Goal: Task Accomplishment & Management: Use online tool/utility

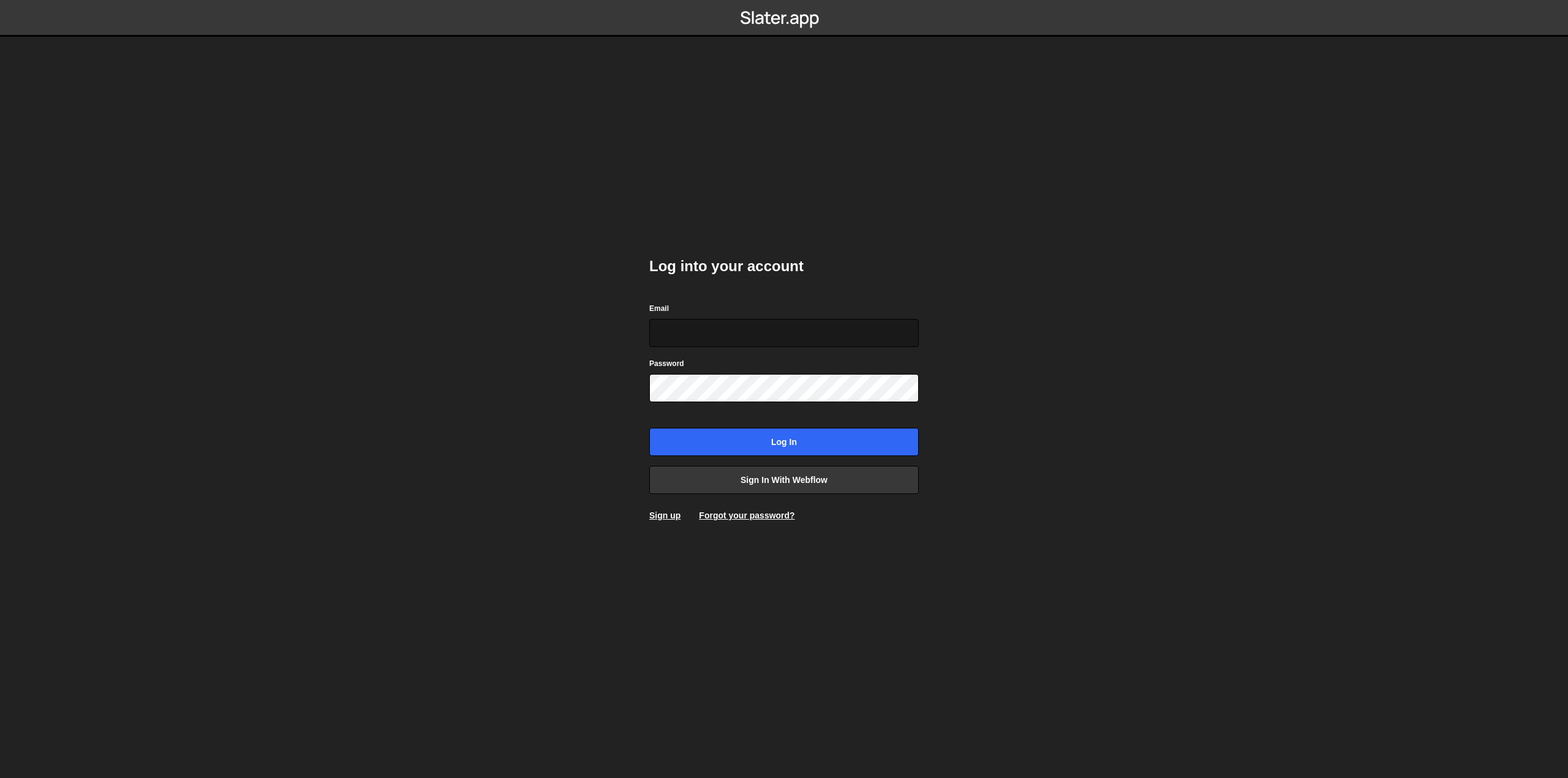
type input "amelie.guider+1@gmail.com"
click at [776, 445] on input "Log in" at bounding box center [784, 442] width 270 height 28
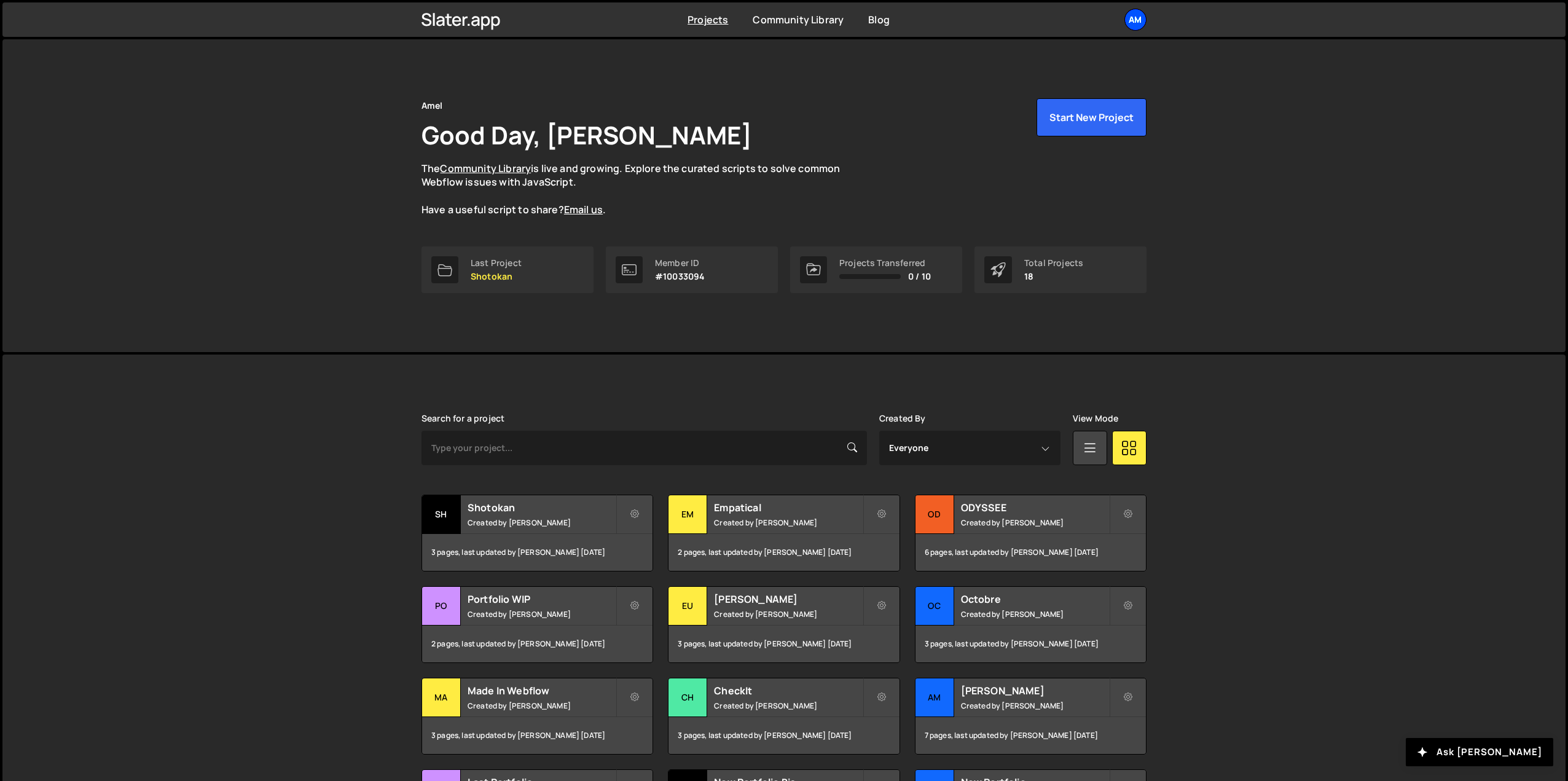
click at [1135, 23] on div "Am" at bounding box center [1135, 19] width 22 height 22
click at [1043, 71] on link "Your Teams" at bounding box center [1069, 72] width 152 height 22
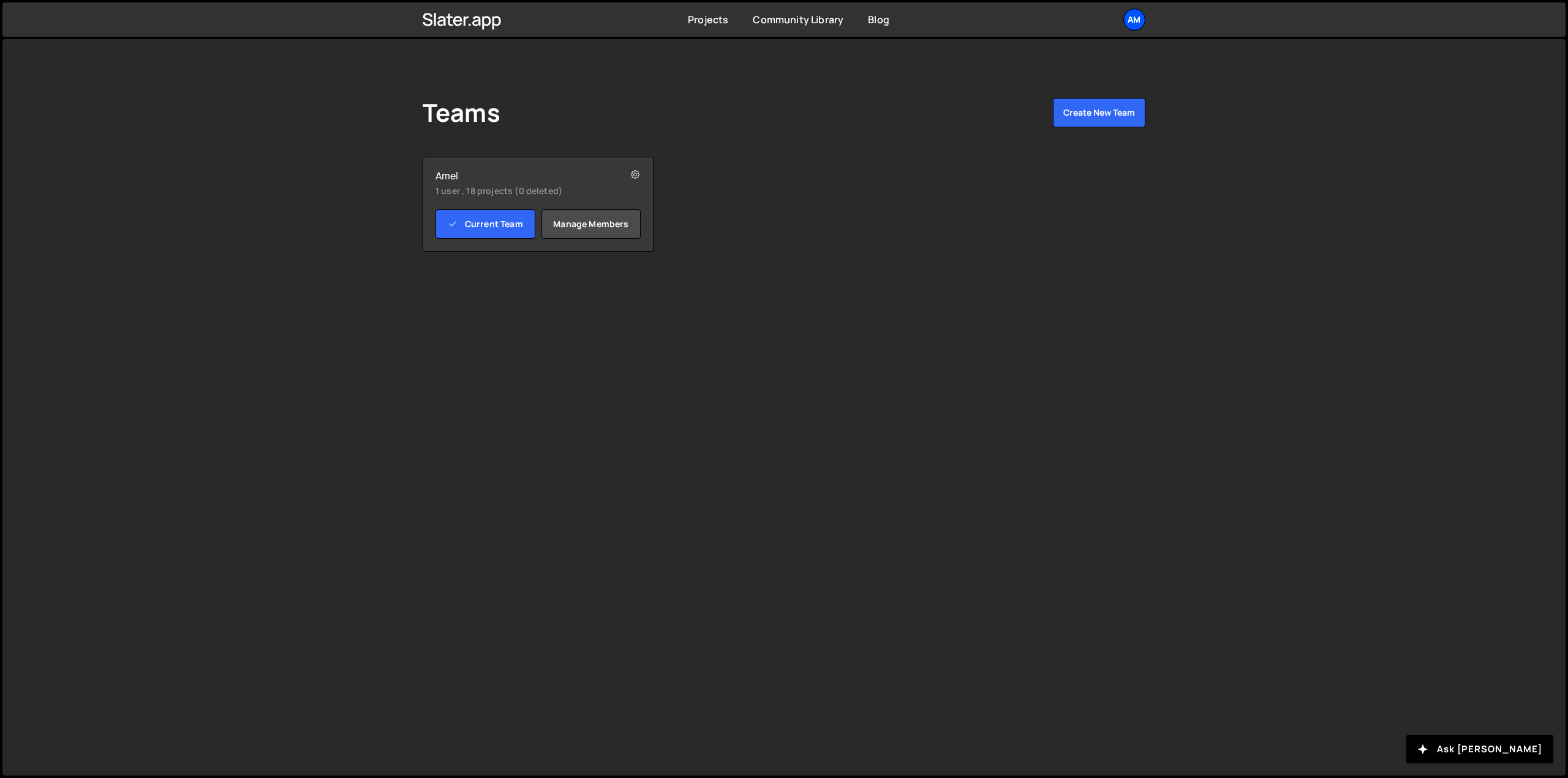
click at [1135, 18] on div "Am" at bounding box center [1134, 19] width 22 height 22
click at [1033, 155] on button "Logout" at bounding box center [1069, 158] width 152 height 21
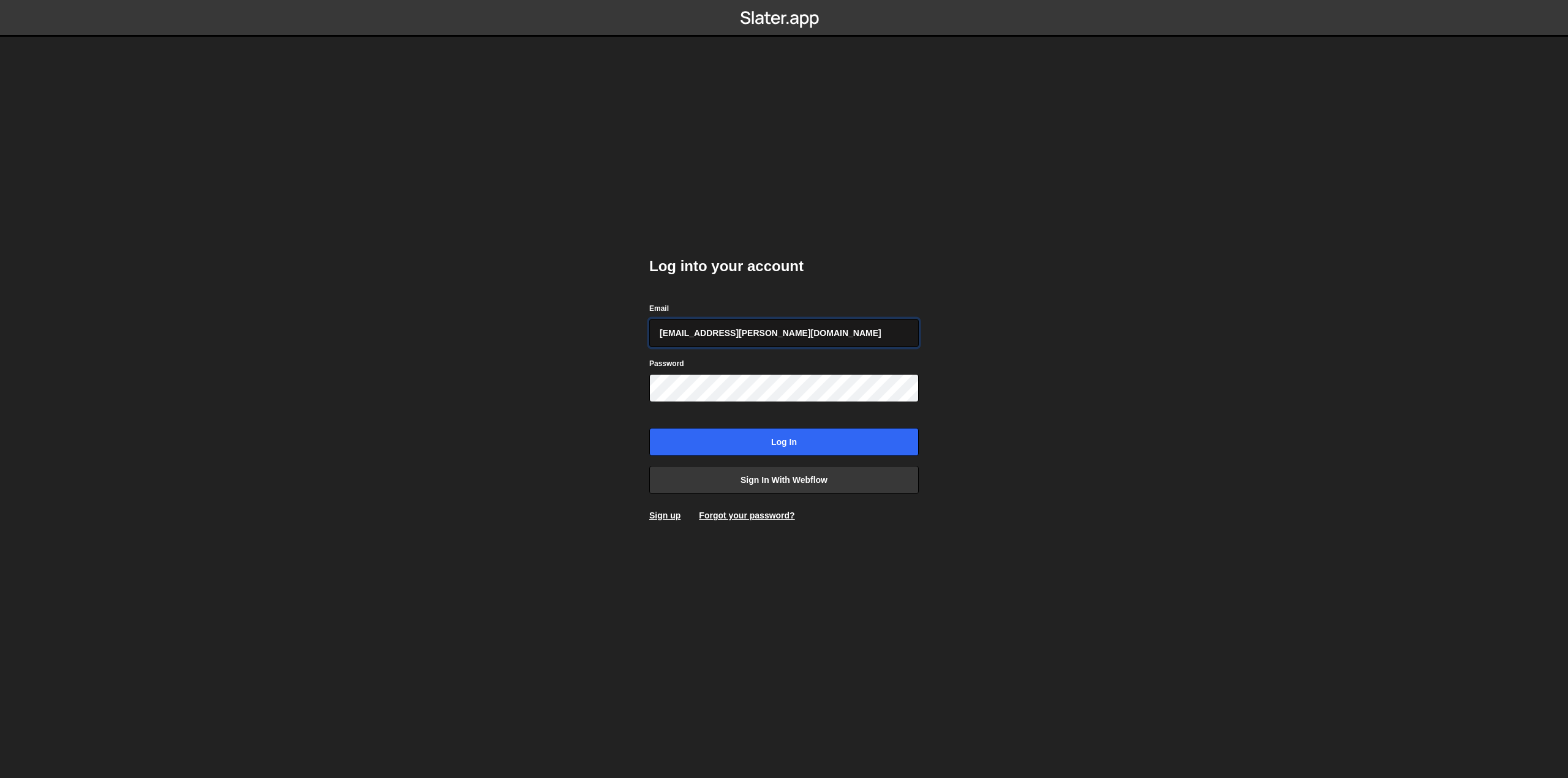
click at [735, 332] on input "amelie.guider+1@gmail.com" at bounding box center [784, 333] width 270 height 28
click at [696, 333] on input "pierre@bolk.studio" at bounding box center [784, 333] width 270 height 28
type input "daphne.heraizbekkis@gmail.com"
click at [692, 445] on input "Log in" at bounding box center [784, 442] width 270 height 28
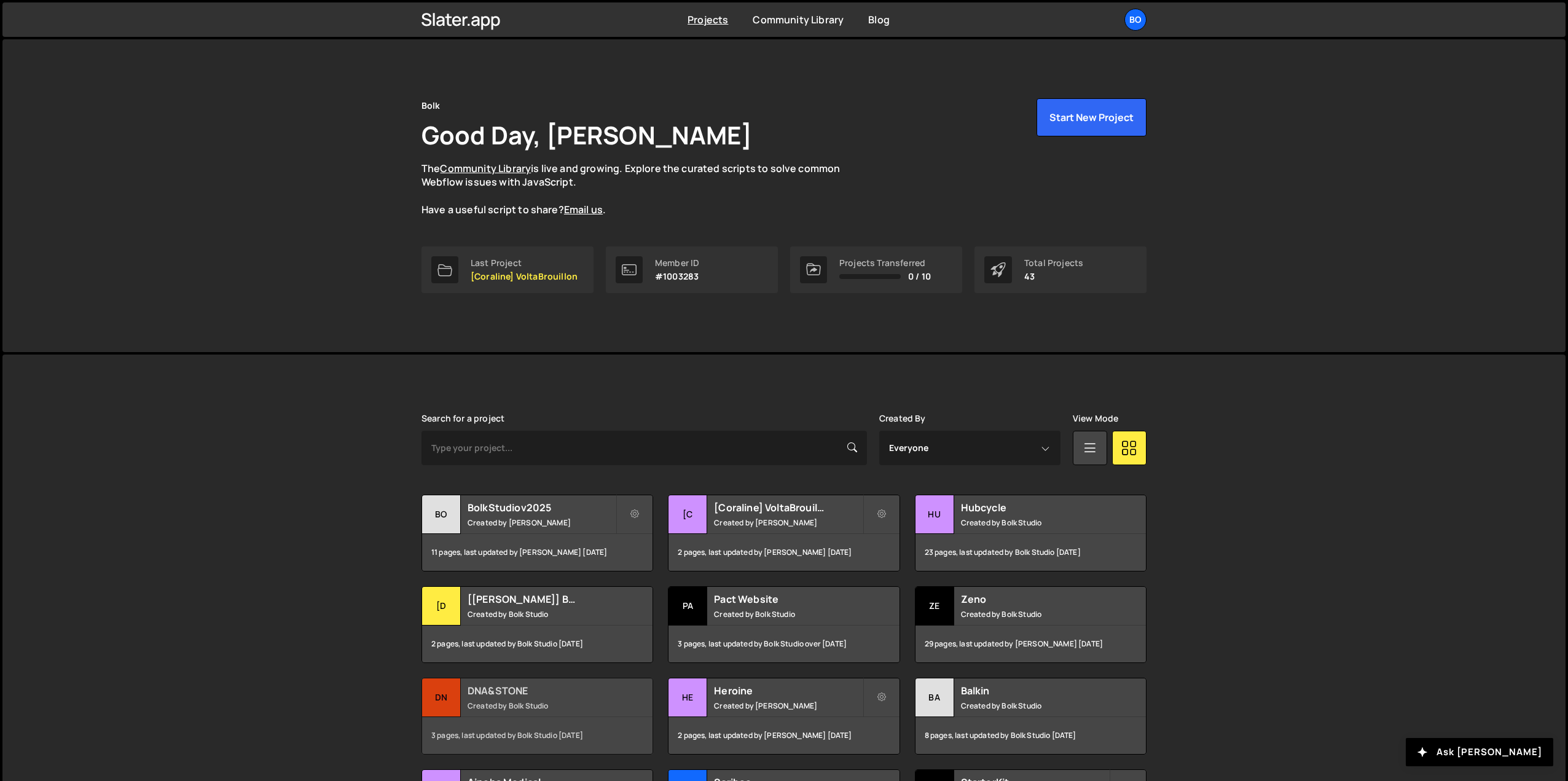
click at [523, 718] on div "3 pages, last updated by Bolk Studio [DATE]" at bounding box center [537, 736] width 230 height 37
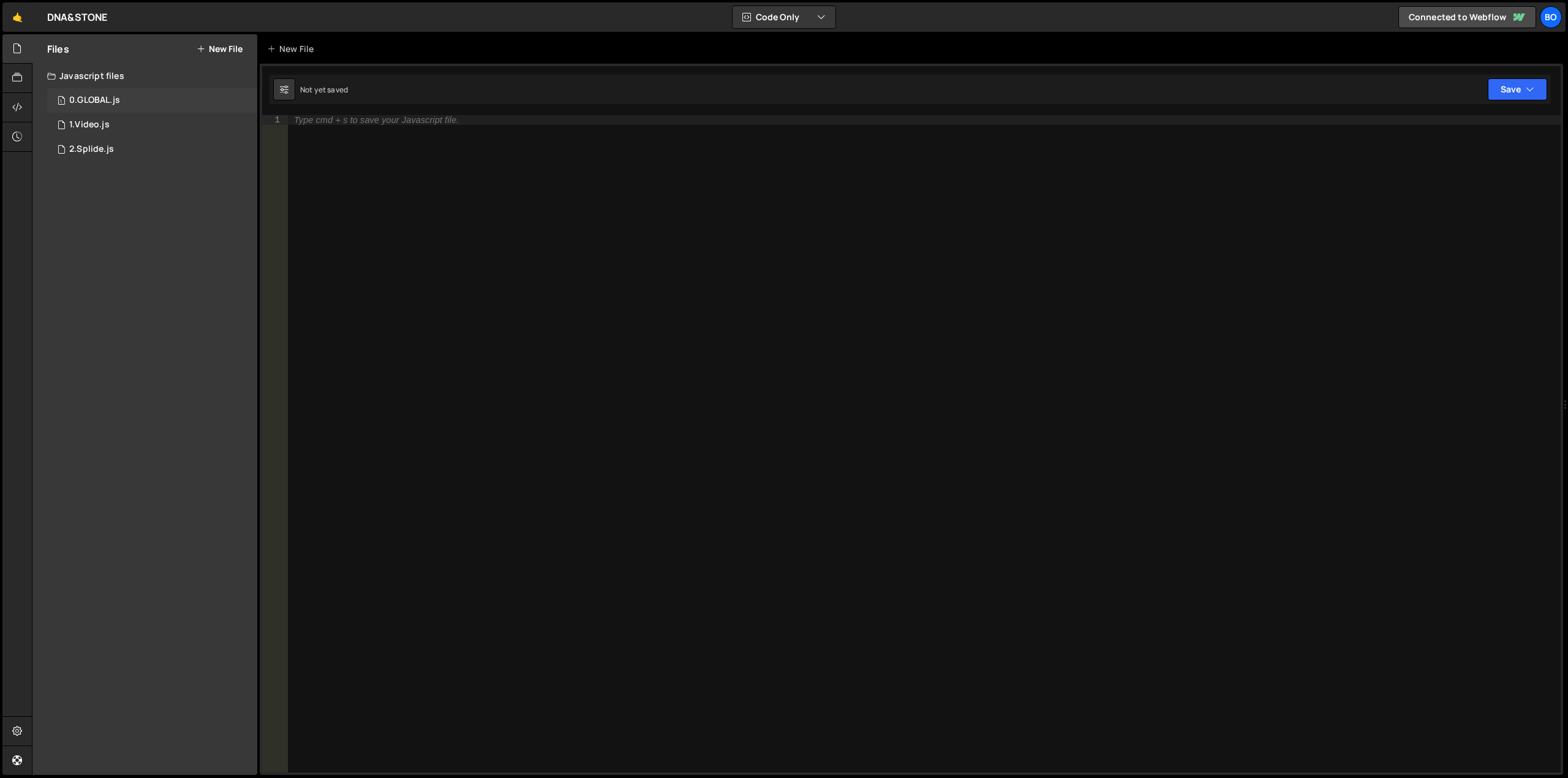
click at [100, 96] on div "0.GLOBAL.js" at bounding box center [94, 100] width 51 height 11
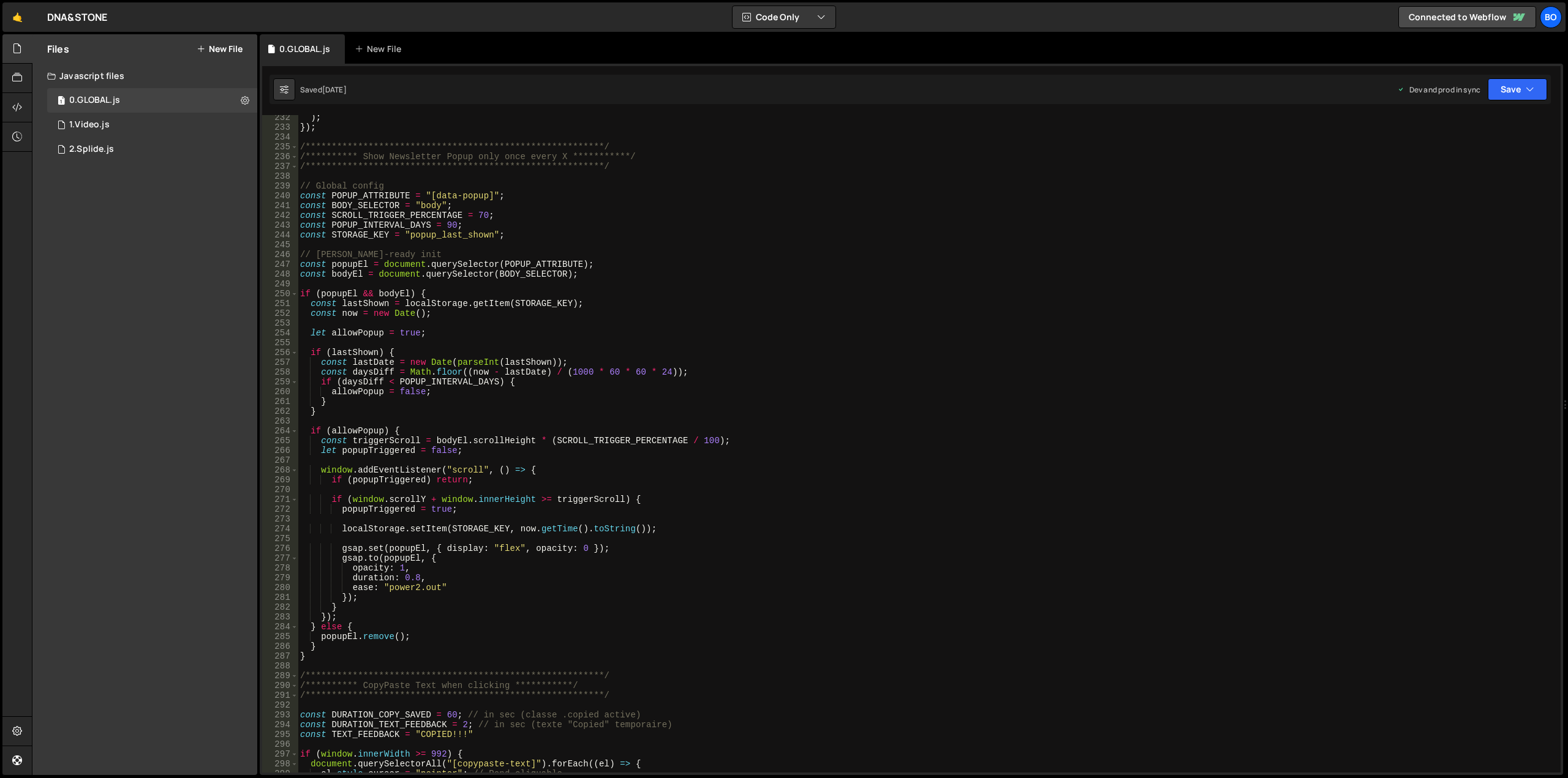
scroll to position [2266, 0]
